Goal: Transaction & Acquisition: Book appointment/travel/reservation

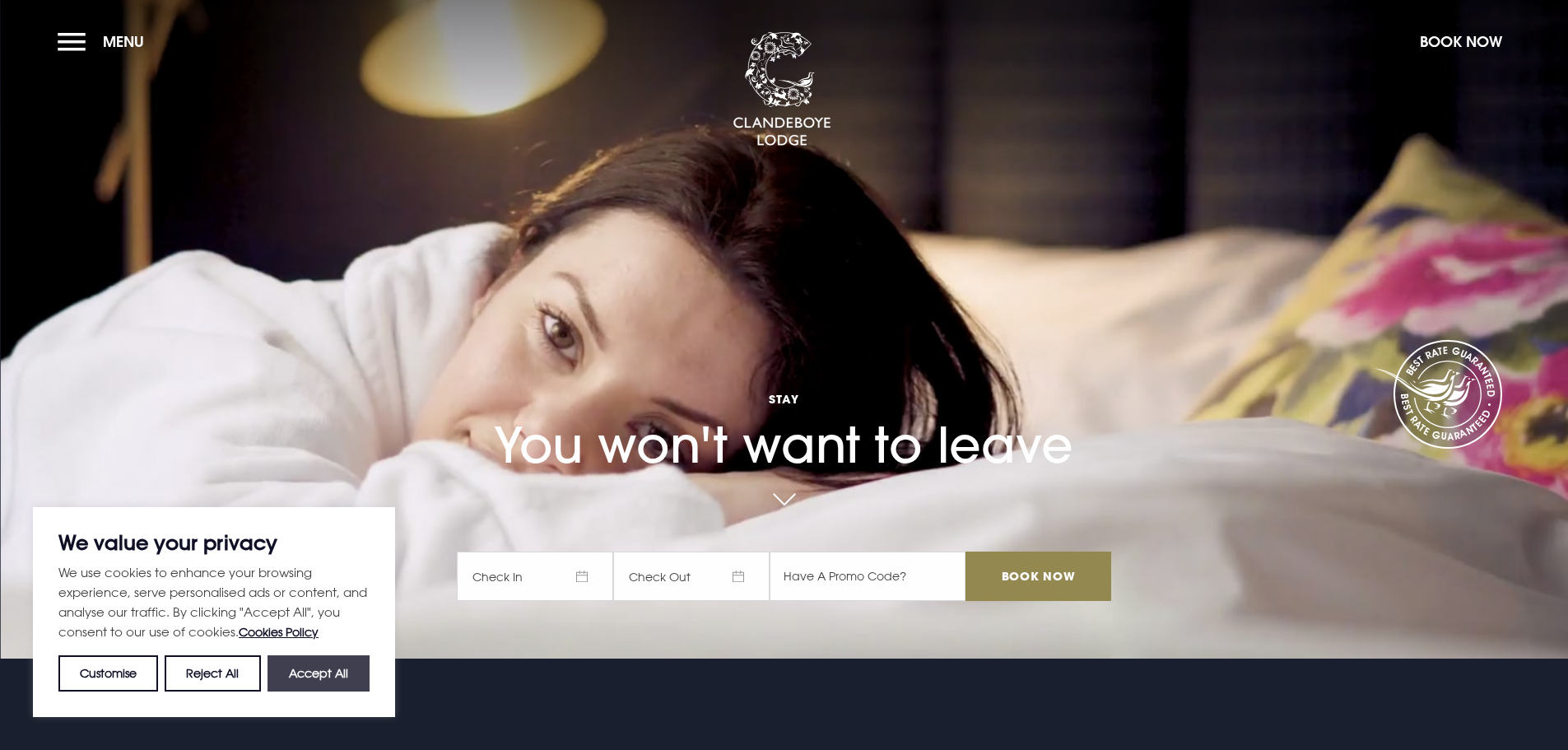
click at [330, 670] on button "Accept All" at bounding box center [318, 672] width 102 height 36
checkbox input "true"
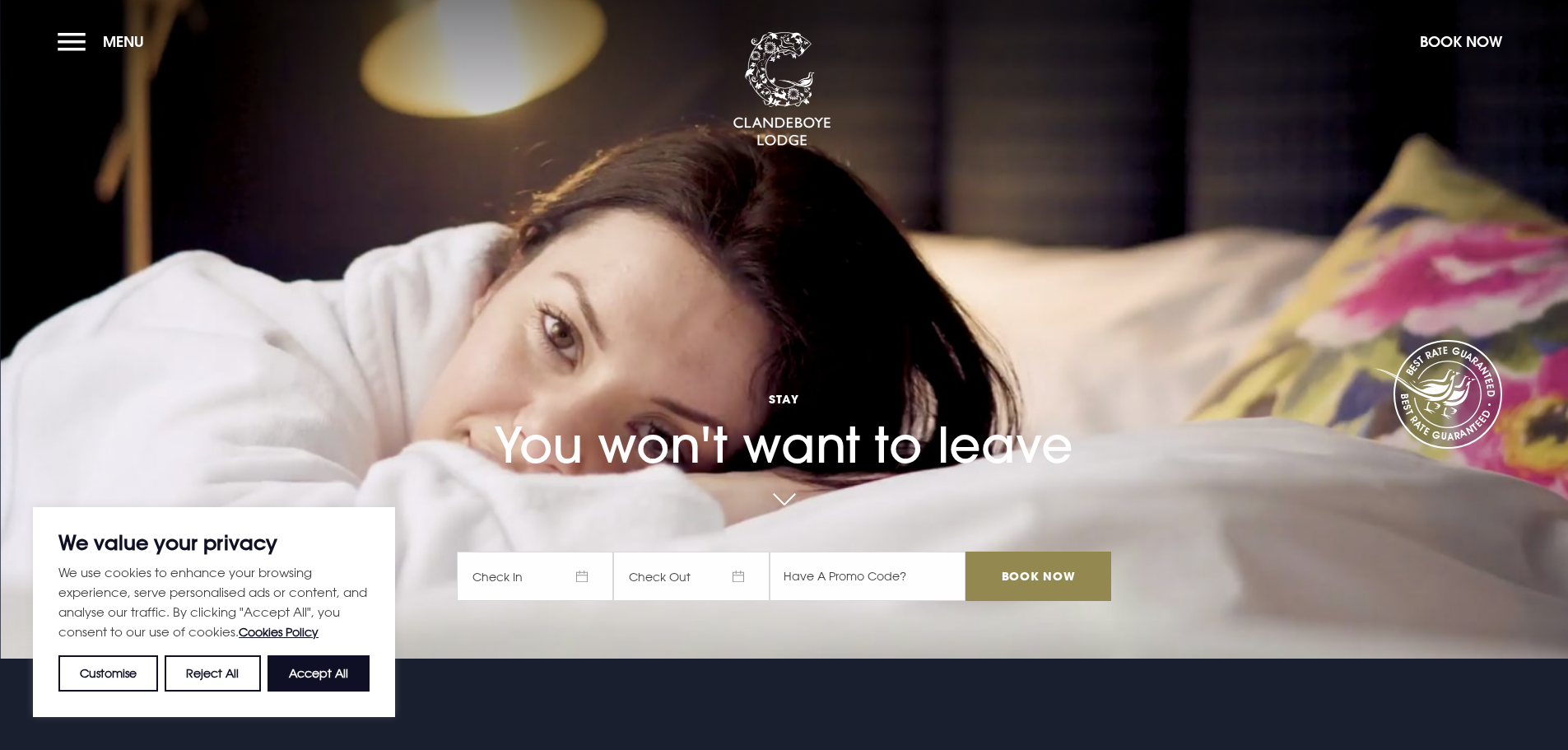
checkbox input "true"
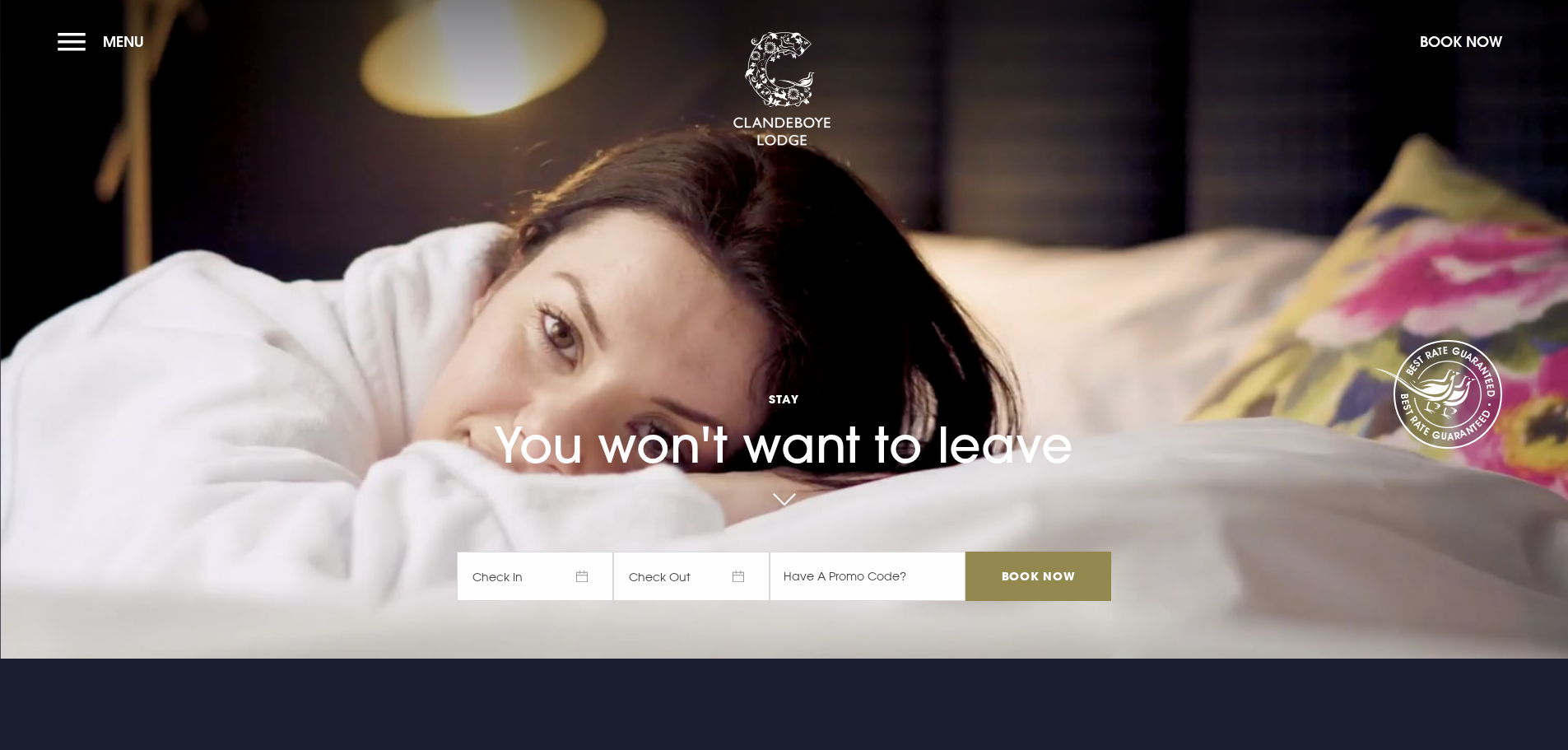
click at [586, 576] on span "Check In" at bounding box center [535, 576] width 157 height 50
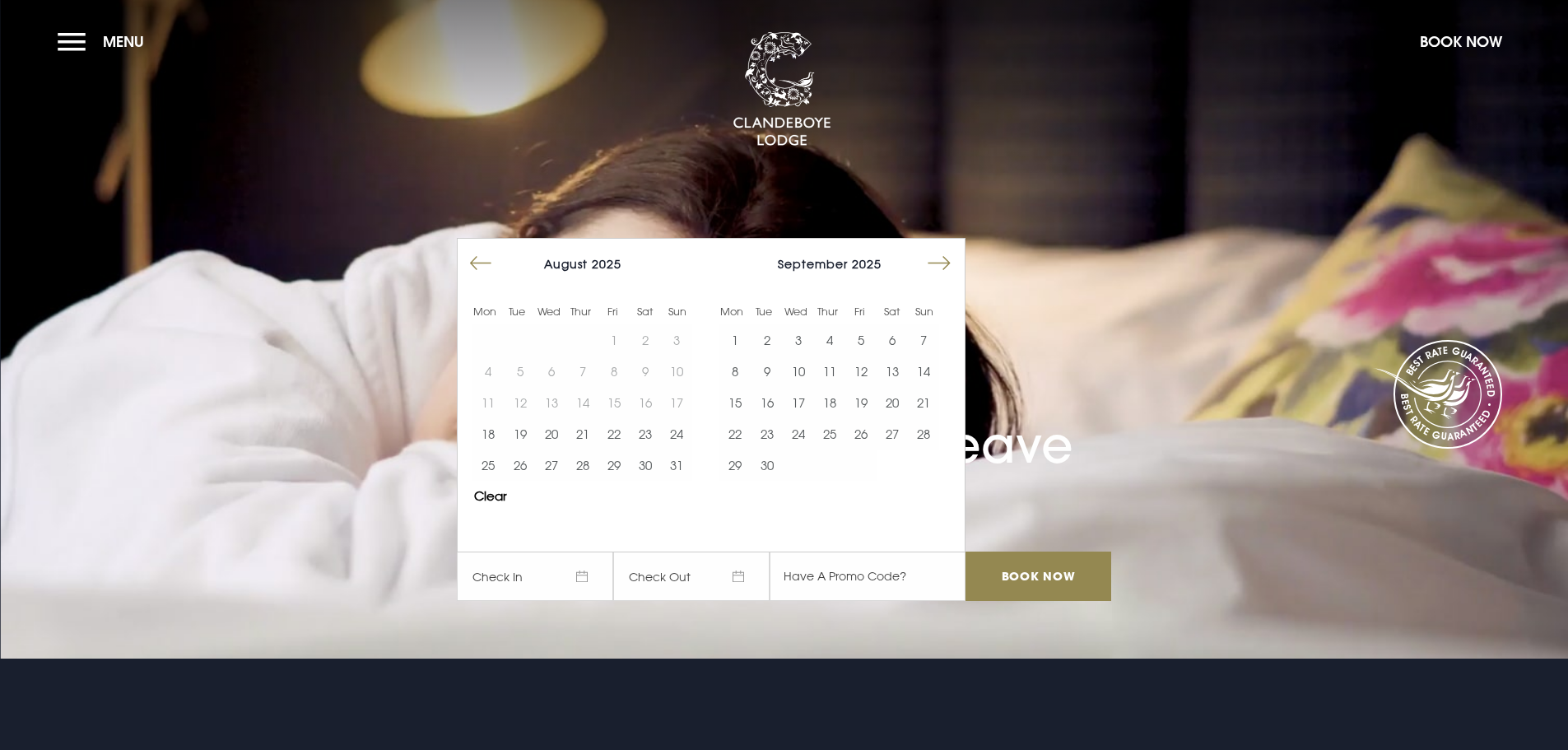
click at [953, 261] on button "Move forward to switch to the next month." at bounding box center [939, 263] width 31 height 31
click at [895, 402] on button "20" at bounding box center [892, 402] width 31 height 31
click at [922, 402] on button "21" at bounding box center [923, 402] width 31 height 31
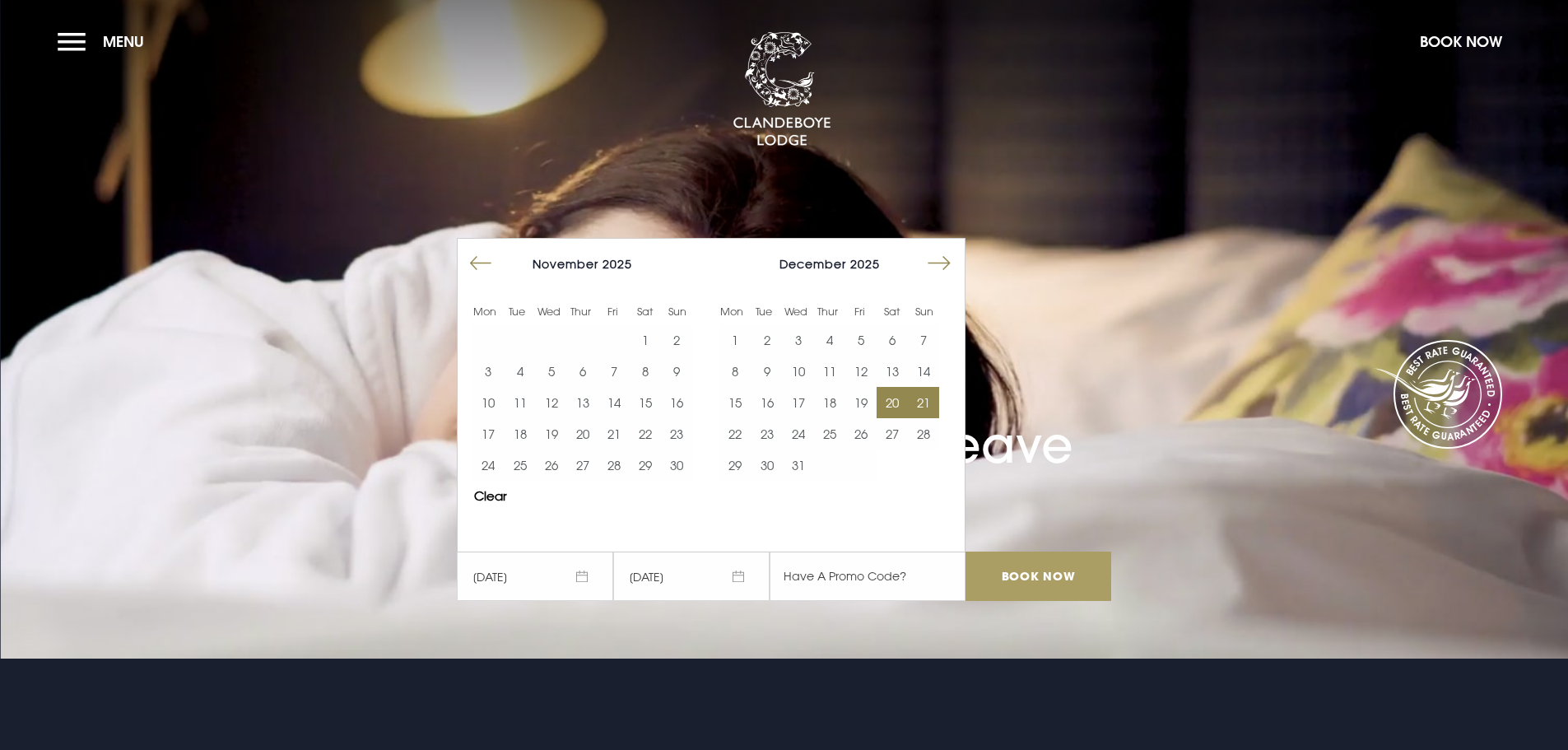
click at [1039, 576] on input "Book Now" at bounding box center [1038, 576] width 145 height 50
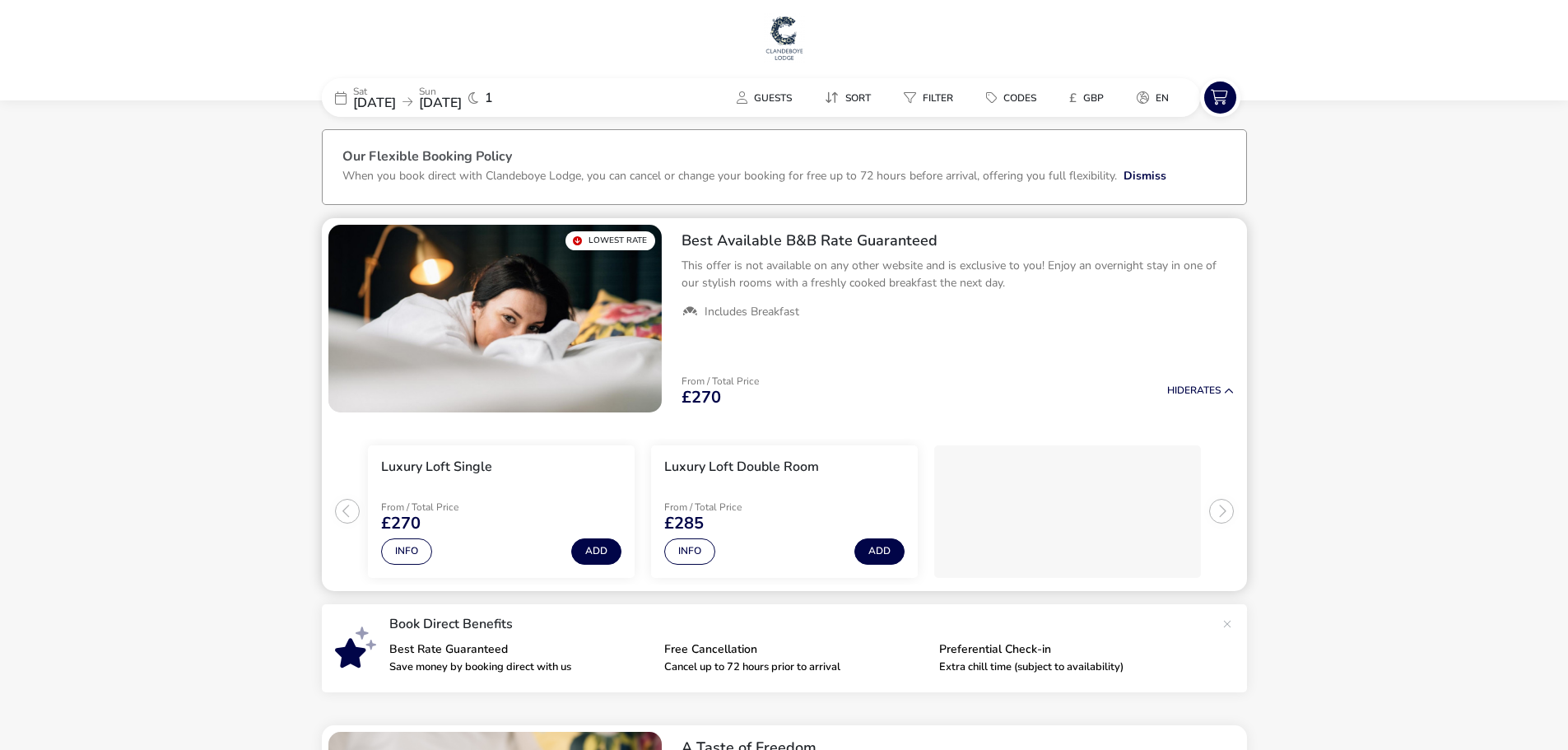
click at [345, 515] on ul "Luxury Loft Single From / Total Price £270 Info Add Luxury Loft Double Room Fro…" at bounding box center [785, 505] width 926 height 172
click at [579, 239] on div "Lowest Rate" at bounding box center [610, 240] width 89 height 19
click at [604, 239] on div "Lowest Rate" at bounding box center [610, 240] width 89 height 19
click at [576, 238] on div "Lowest Rate" at bounding box center [610, 240] width 89 height 19
